Goal: Transaction & Acquisition: Subscribe to service/newsletter

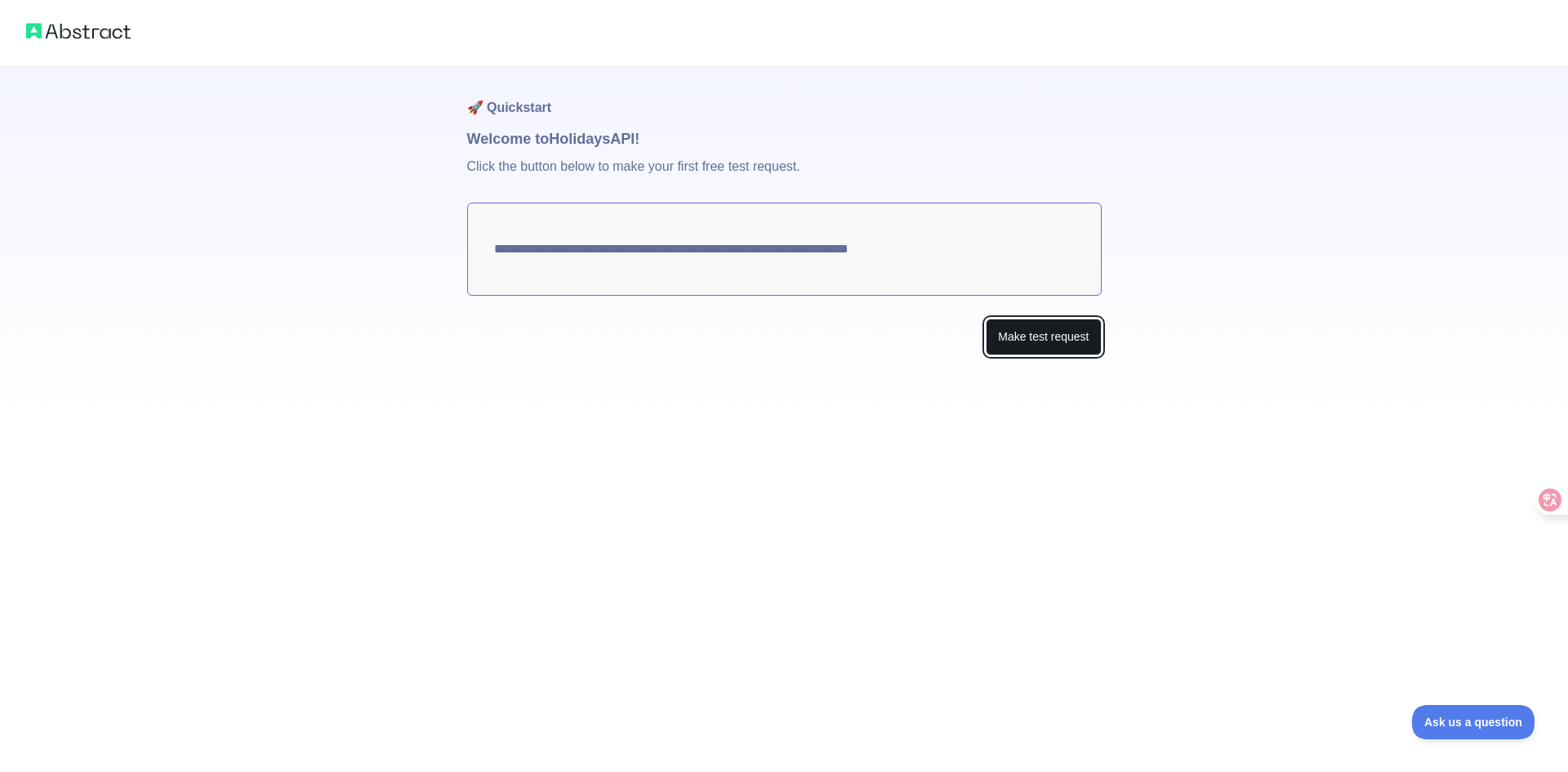
click at [1028, 337] on button "Make test request" at bounding box center [1043, 337] width 115 height 37
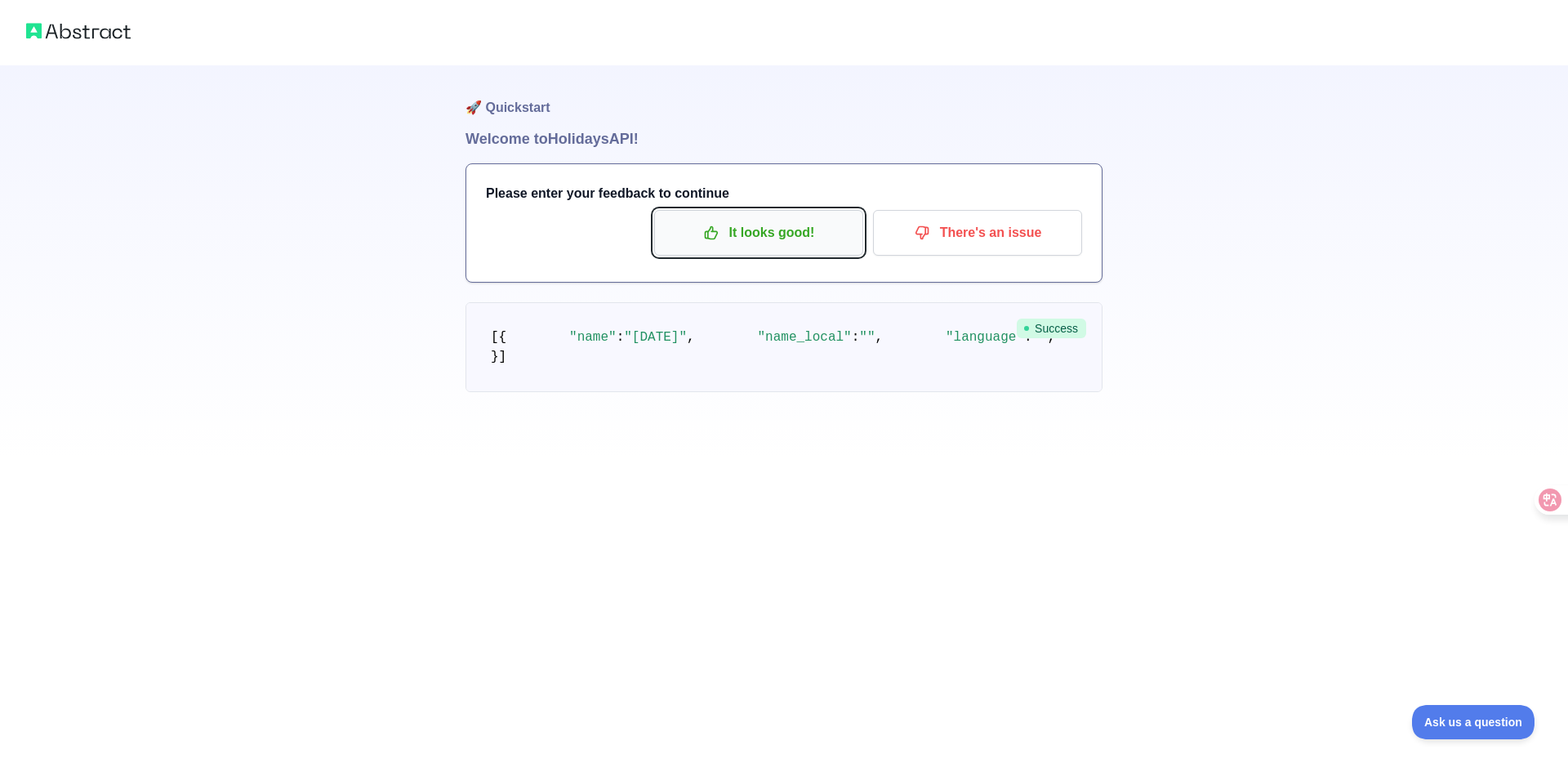
click at [788, 247] on button "It looks good!" at bounding box center [759, 232] width 209 height 45
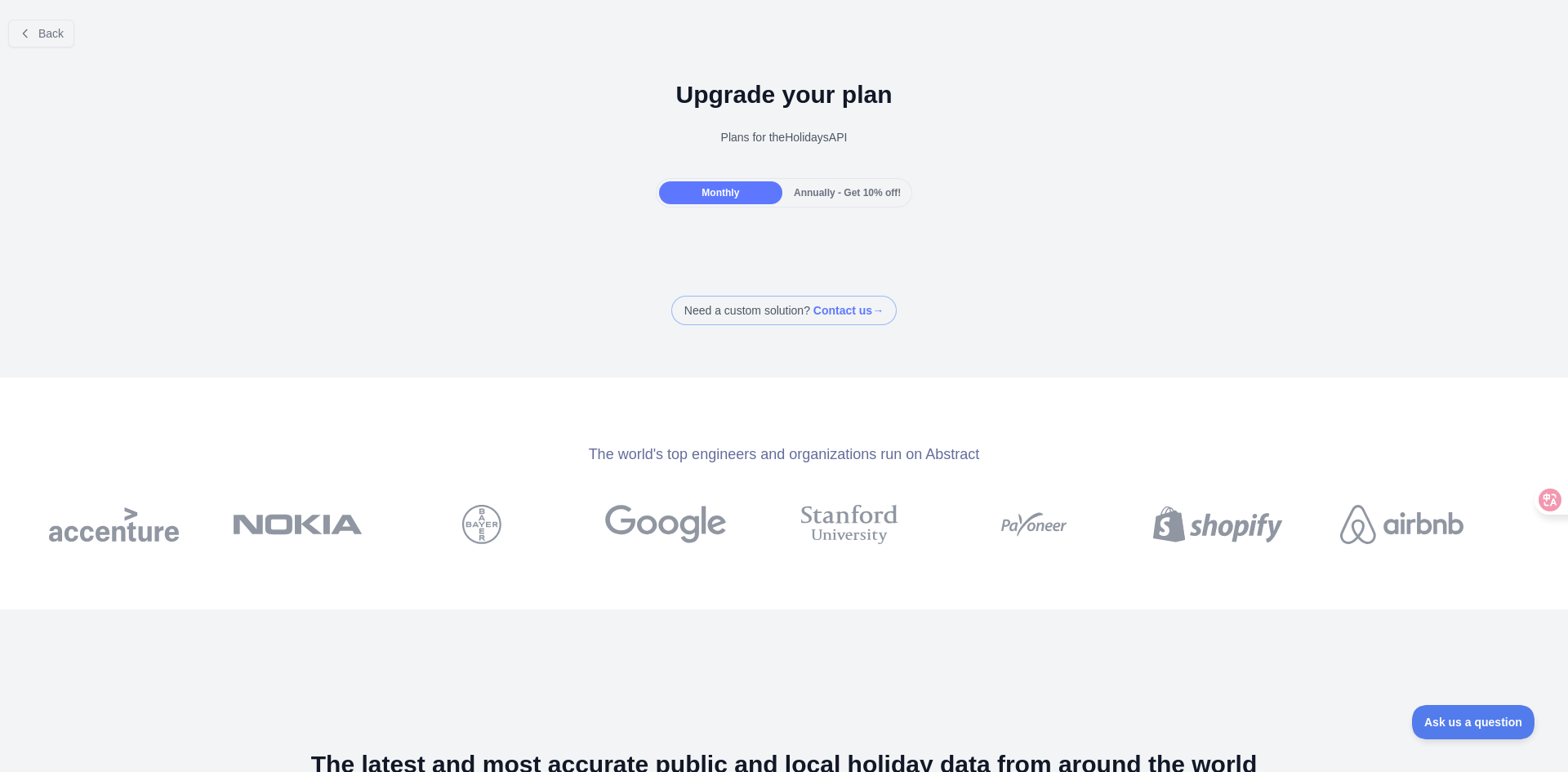
click at [713, 187] on span "Monthly" at bounding box center [720, 192] width 37 height 12
click at [45, 35] on span "Back" at bounding box center [51, 33] width 25 height 13
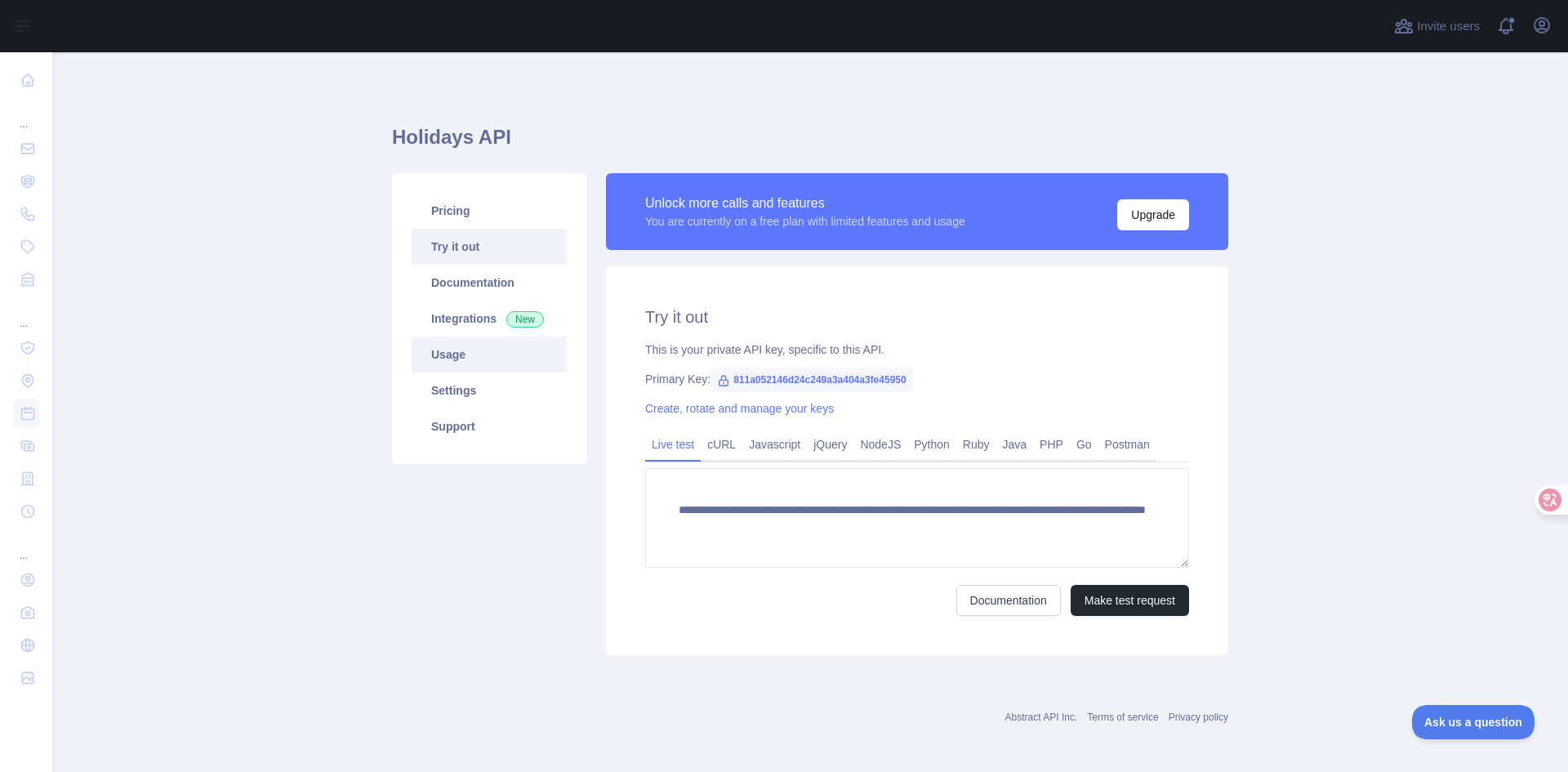
click at [477, 351] on link "Usage" at bounding box center [489, 354] width 155 height 36
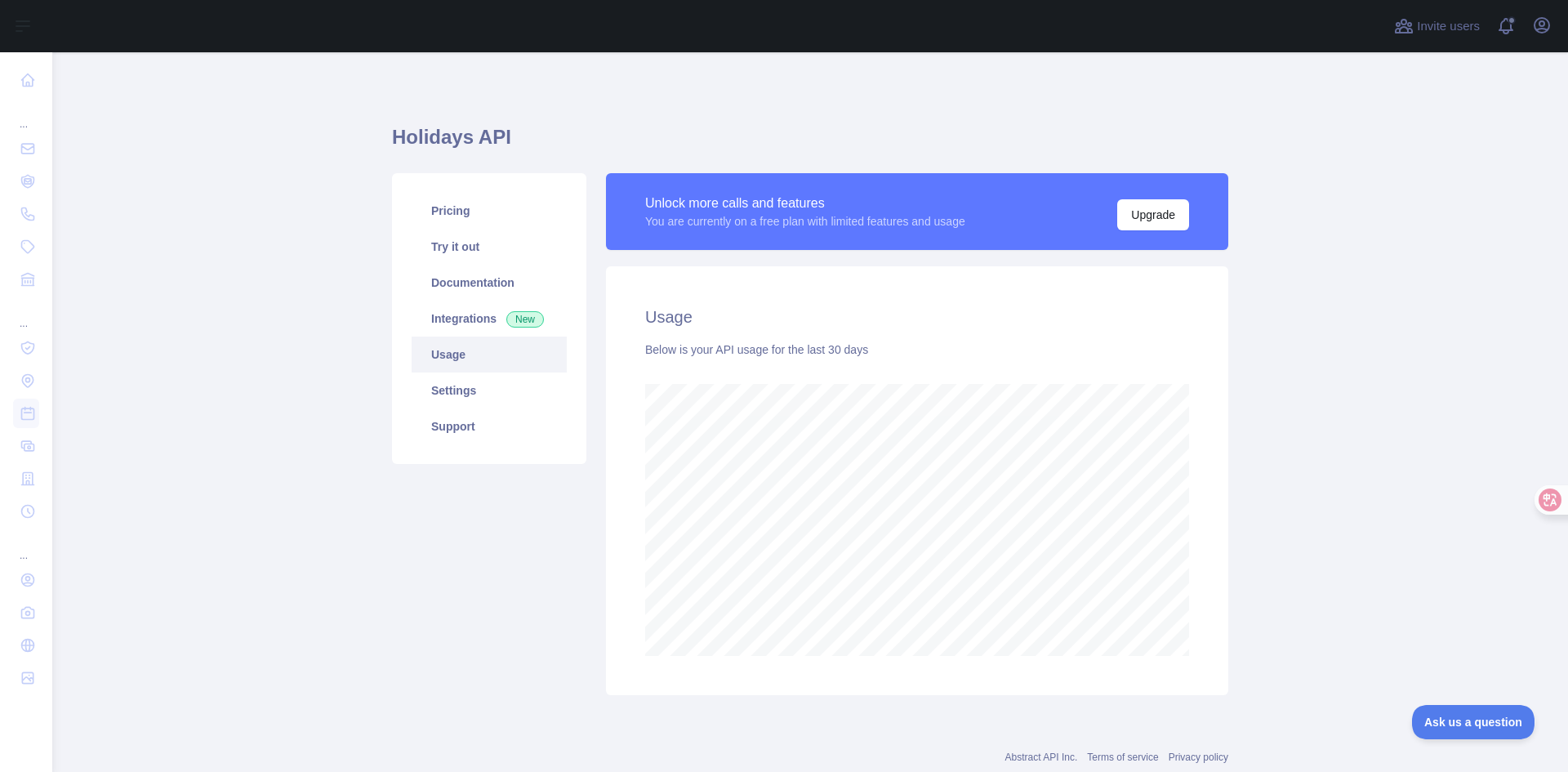
scroll to position [719, 1504]
click at [470, 213] on link "Pricing" at bounding box center [489, 211] width 155 height 36
